Goal: Navigation & Orientation: Understand site structure

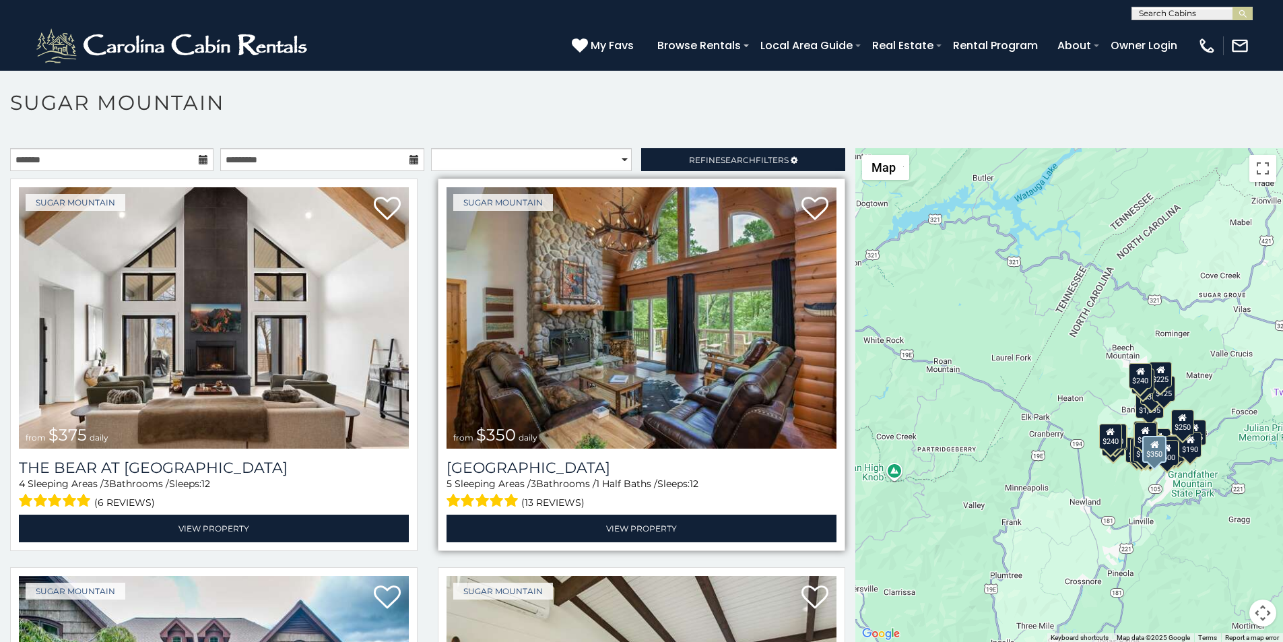
scroll to position [28, 0]
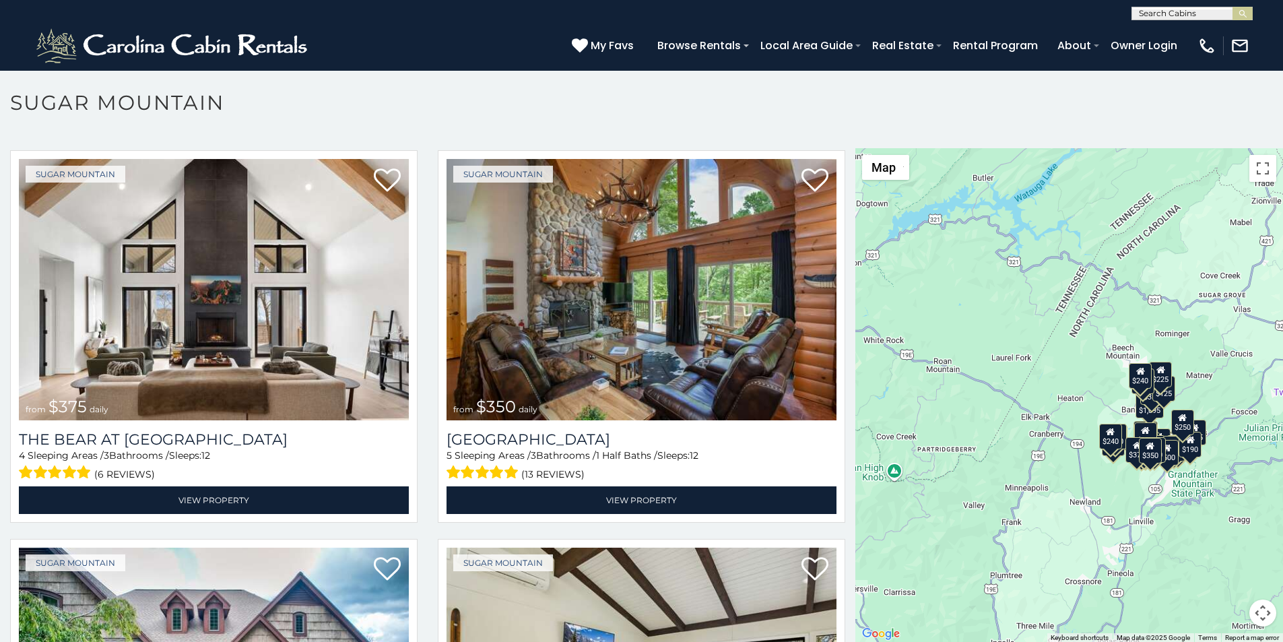
click at [58, 638] on p at bounding box center [641, 402] width 1283 height 508
click at [588, 39] on icon at bounding box center [580, 45] width 16 height 16
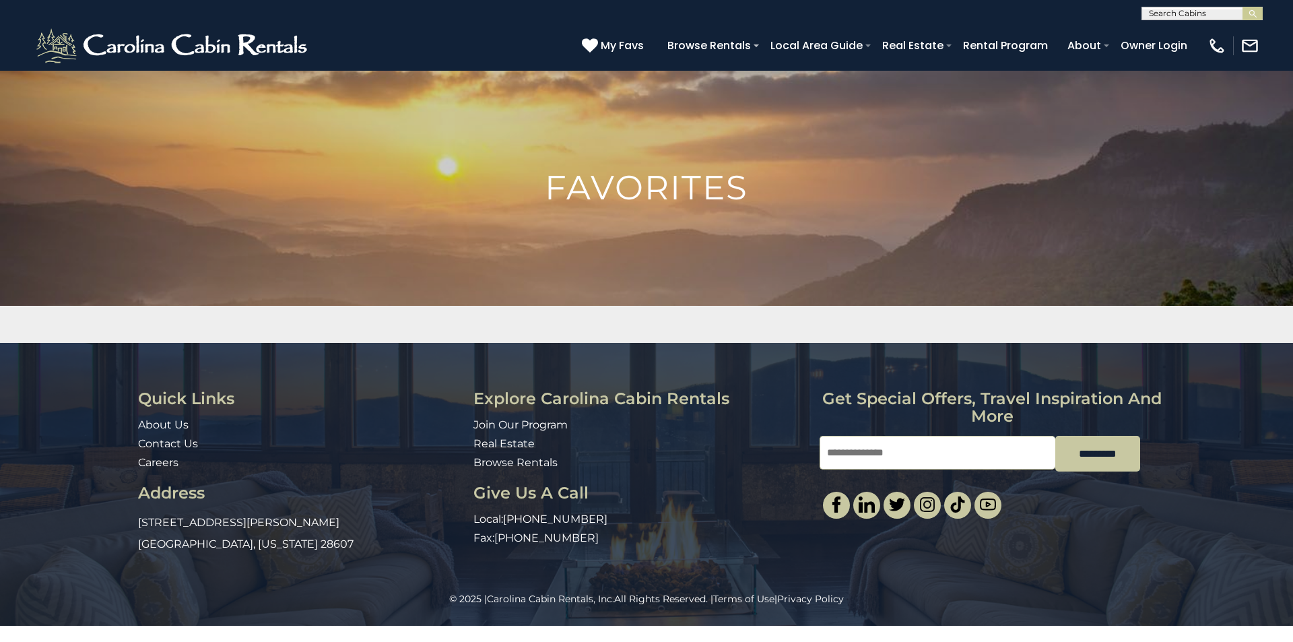
click at [1293, 364] on div "Quick Links About Us Contact Us Careers Address 491 George Wilson Road Boone, N…" at bounding box center [646, 467] width 1293 height 249
click at [843, 436] on input "Email" at bounding box center [938, 453] width 236 height 34
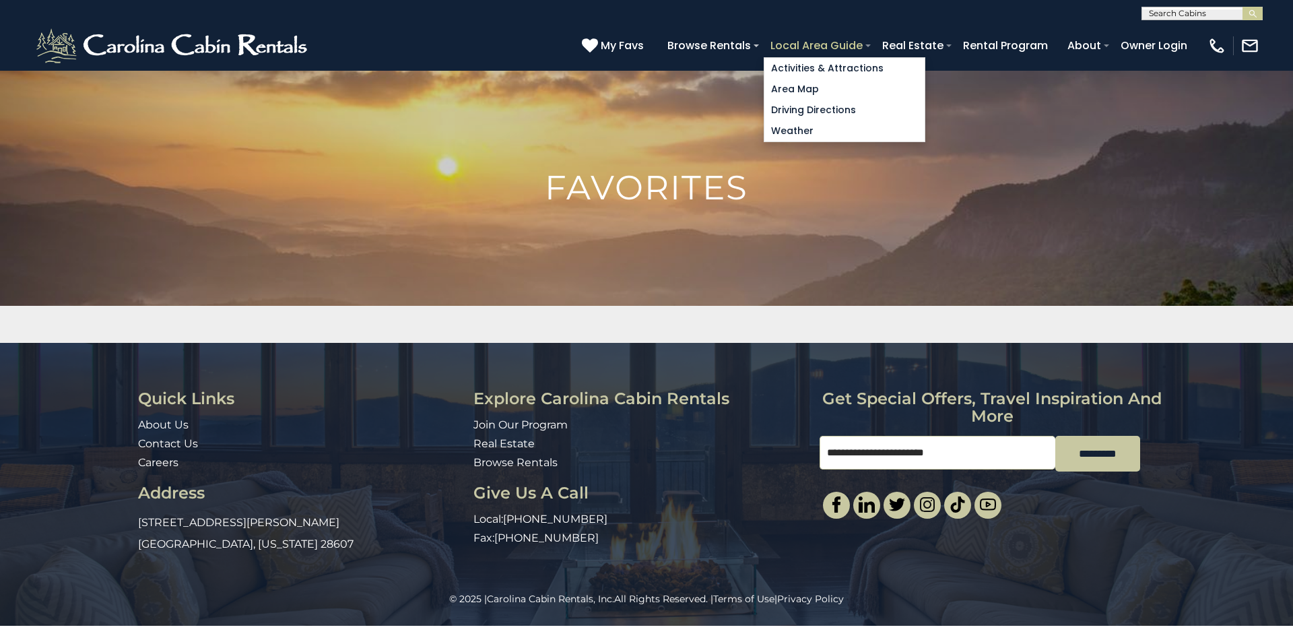
type input "**********"
click at [870, 40] on link "Local Area Guide" at bounding box center [817, 46] width 106 height 24
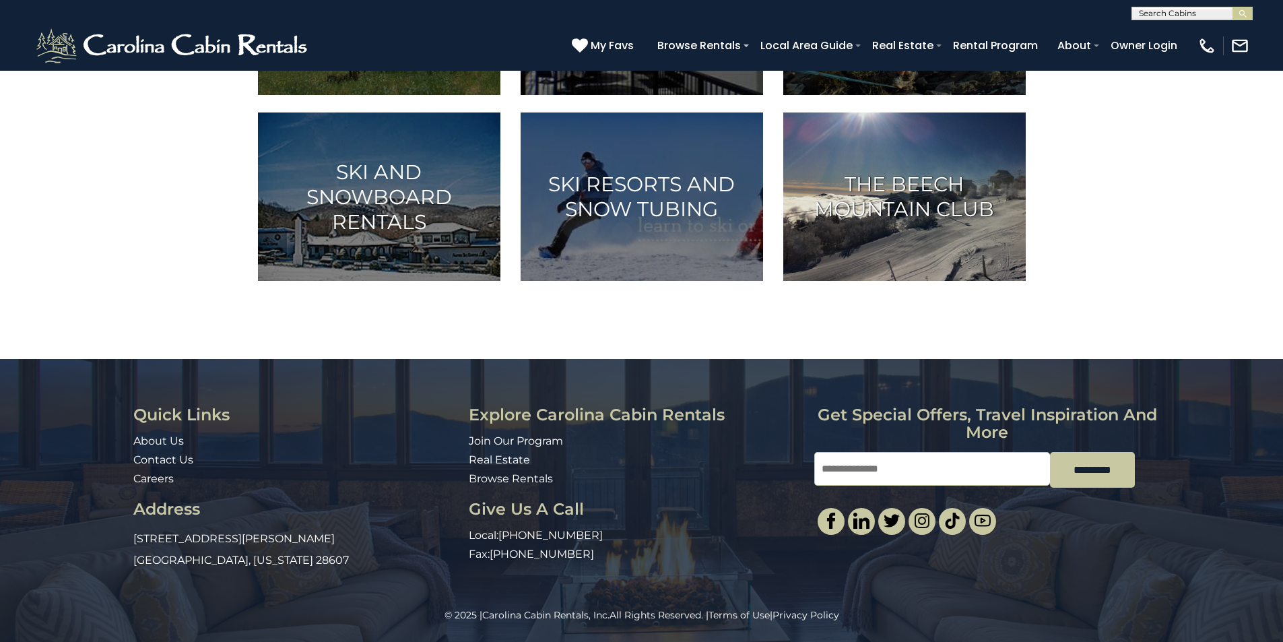
scroll to position [814, 0]
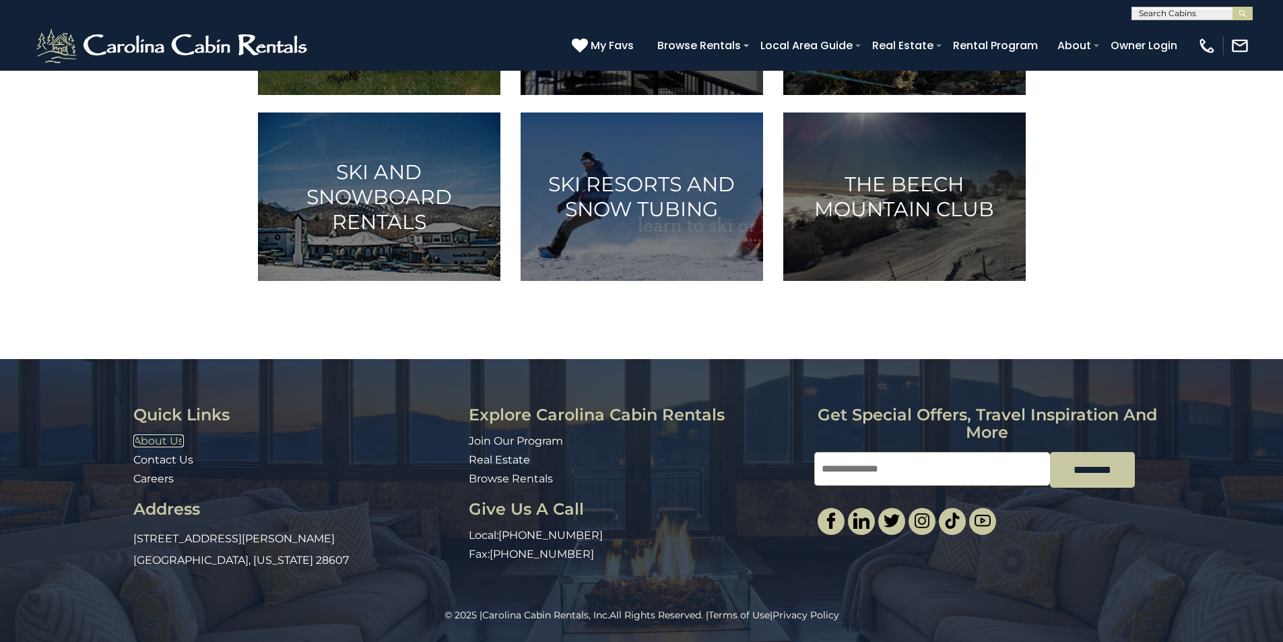
click at [141, 447] on link "About Us" at bounding box center [158, 441] width 51 height 13
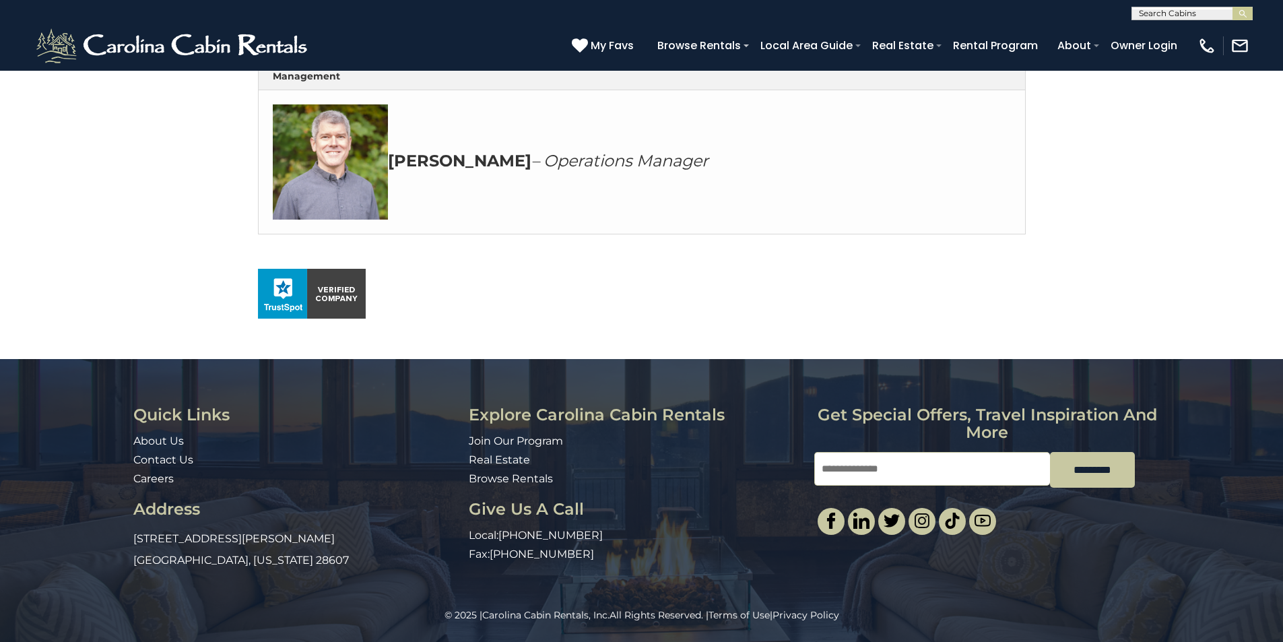
scroll to position [758, 0]
click at [474, 466] on link "Real Estate" at bounding box center [499, 459] width 61 height 13
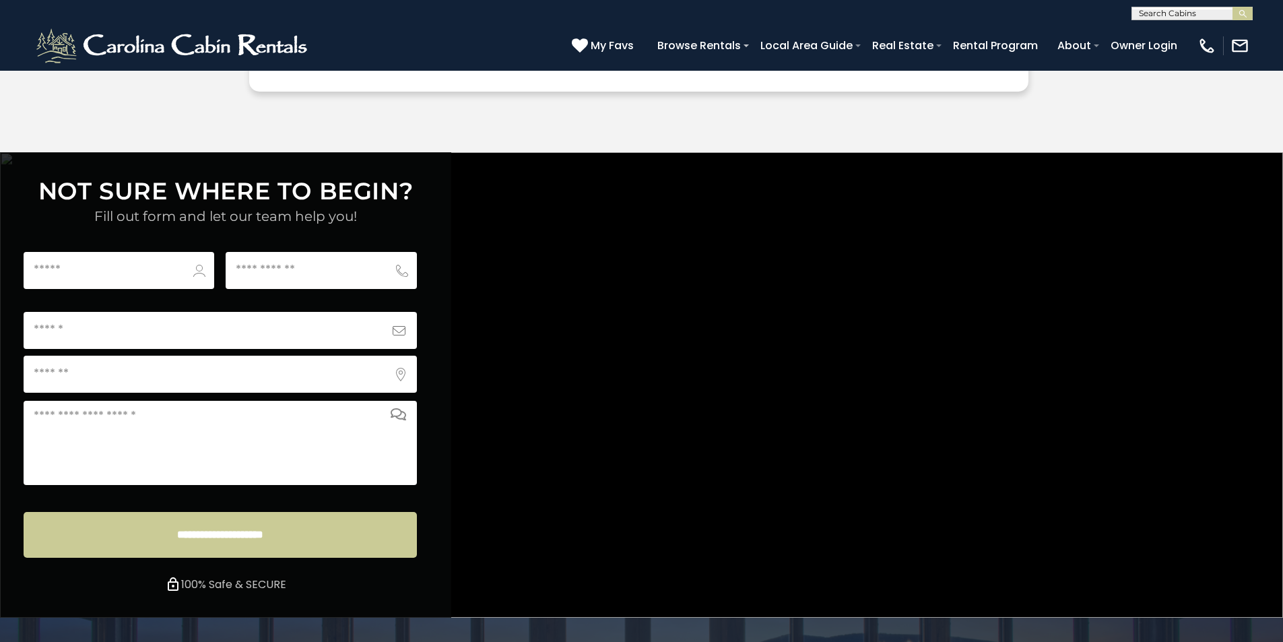
scroll to position [5017, 0]
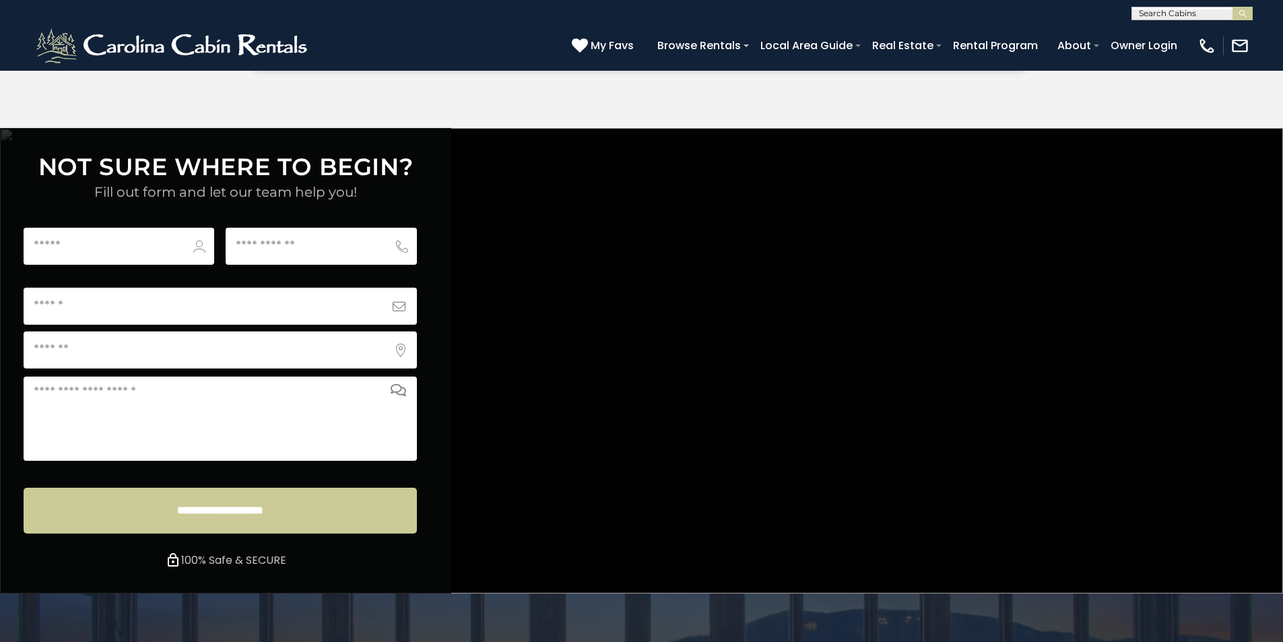
click at [574, 338] on div "**********" at bounding box center [641, 361] width 1283 height 466
